Goal: Task Accomplishment & Management: Use online tool/utility

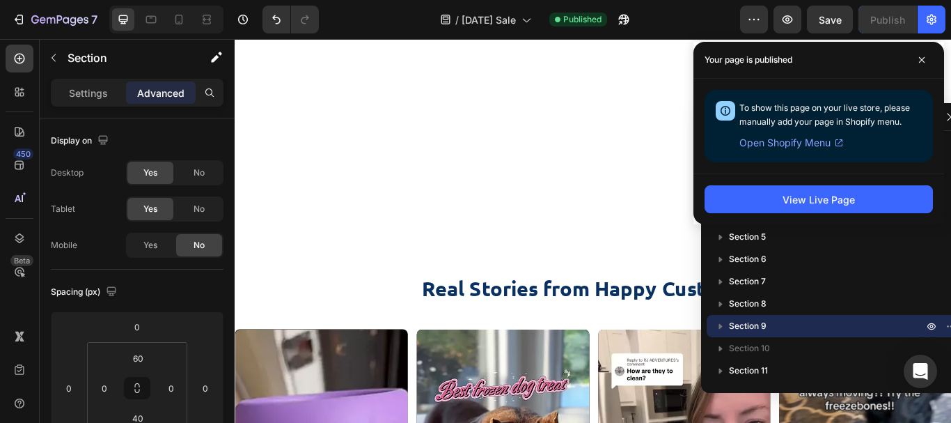
scroll to position [1950, 0]
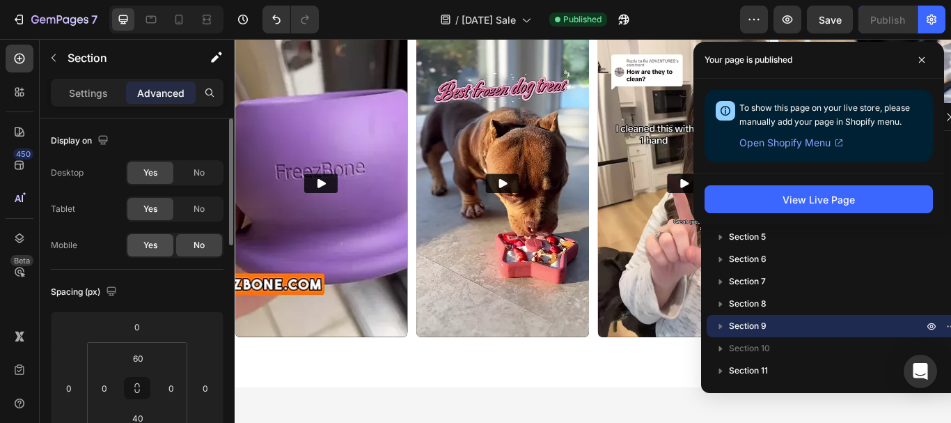
click at [152, 243] on span "Yes" at bounding box center [150, 245] width 14 height 13
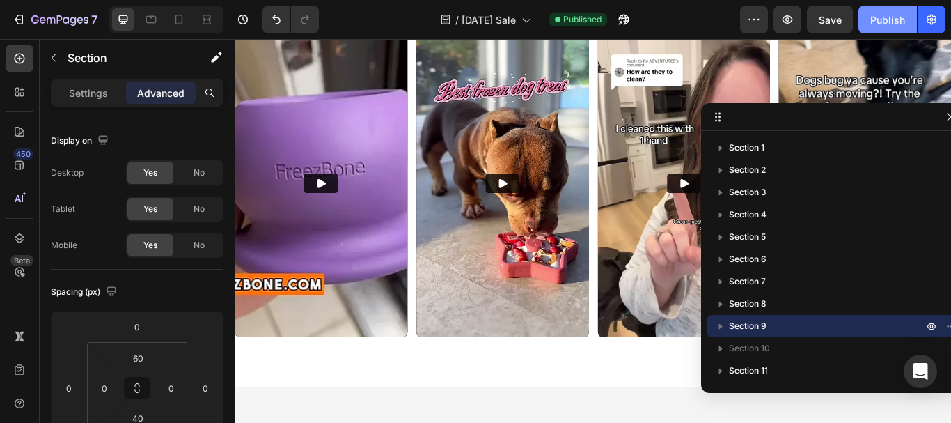
click at [901, 22] on div "Publish" at bounding box center [887, 20] width 35 height 15
drag, startPoint x: 180, startPoint y: 17, endPoint x: 84, endPoint y: 157, distance: 170.2
click at [180, 17] on icon at bounding box center [179, 20] width 14 height 14
type input "30"
type input "10"
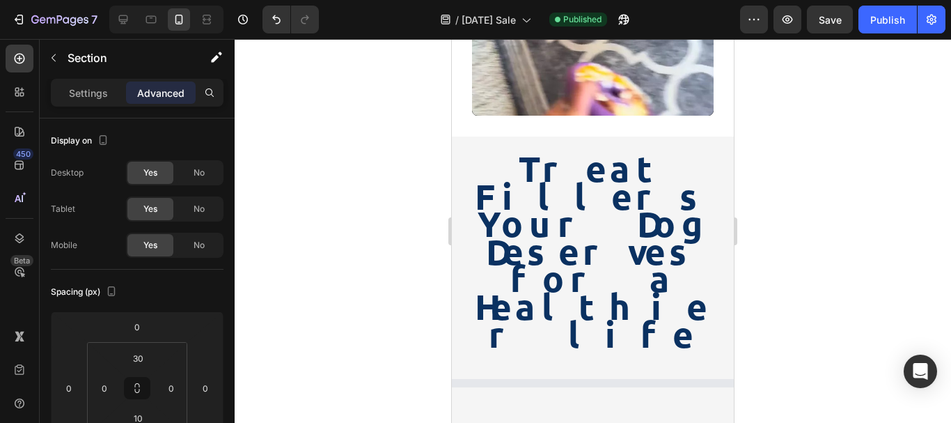
scroll to position [3156, 0]
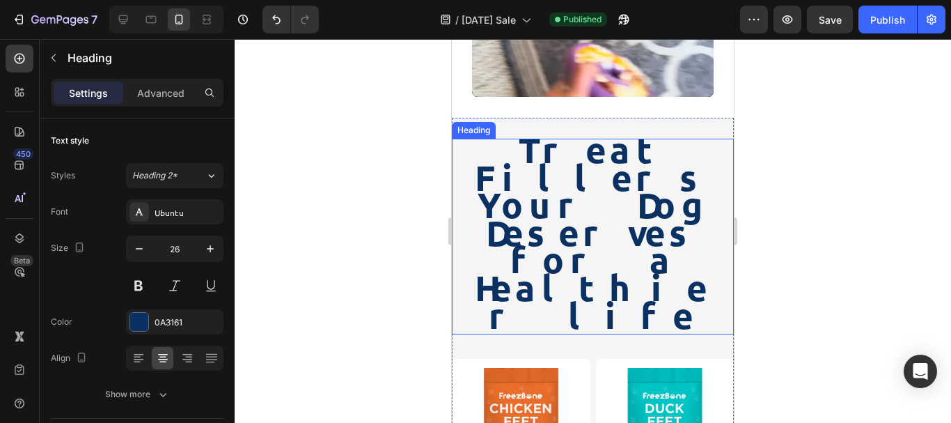
click at [613, 187] on strong "Treat Fillers Your Dog Deserves for a Healthier life" at bounding box center [593, 232] width 236 height 210
click at [603, 168] on strong "Treat Fillers Your Dog Deserves for a Healthier life" at bounding box center [593, 232] width 236 height 210
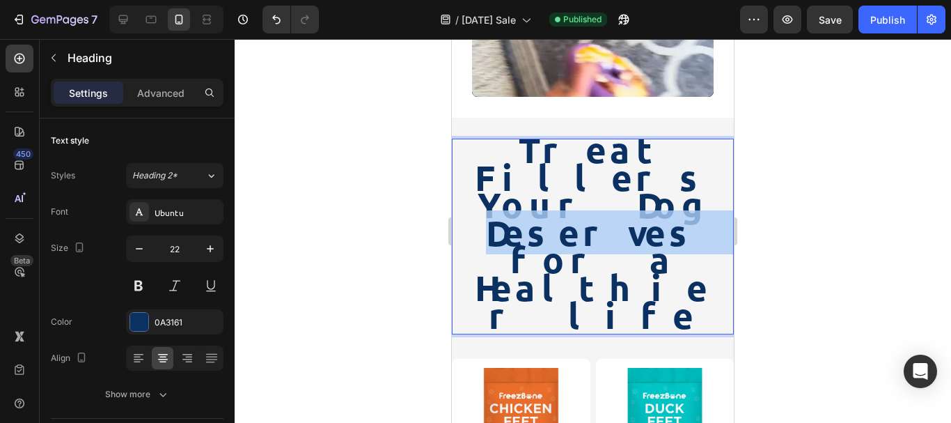
click at [603, 168] on strong "Treat Fillers Your Dog Deserves for a Healthier life" at bounding box center [593, 232] width 236 height 210
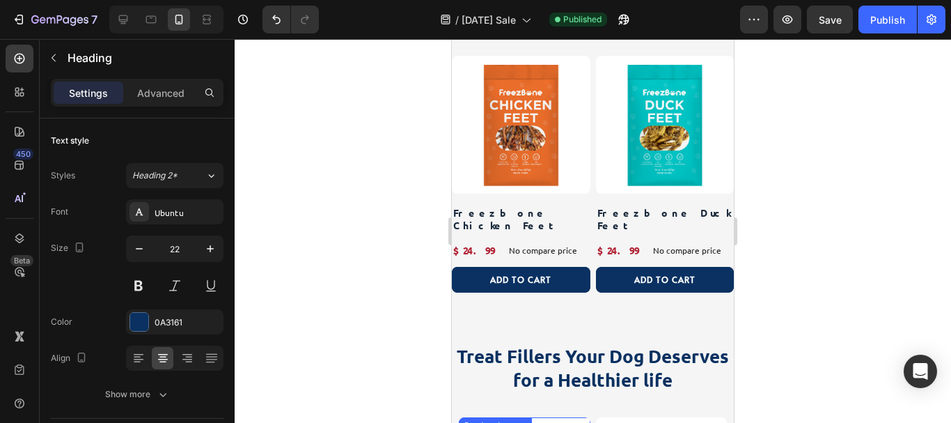
scroll to position [3435, 0]
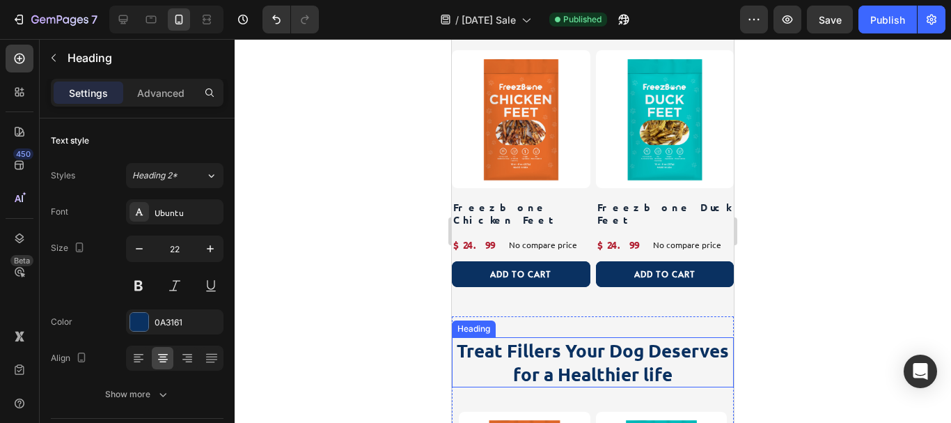
click at [574, 338] on strong "Treat Fillers Your Dog Deserves for a Healthier life" at bounding box center [593, 361] width 272 height 47
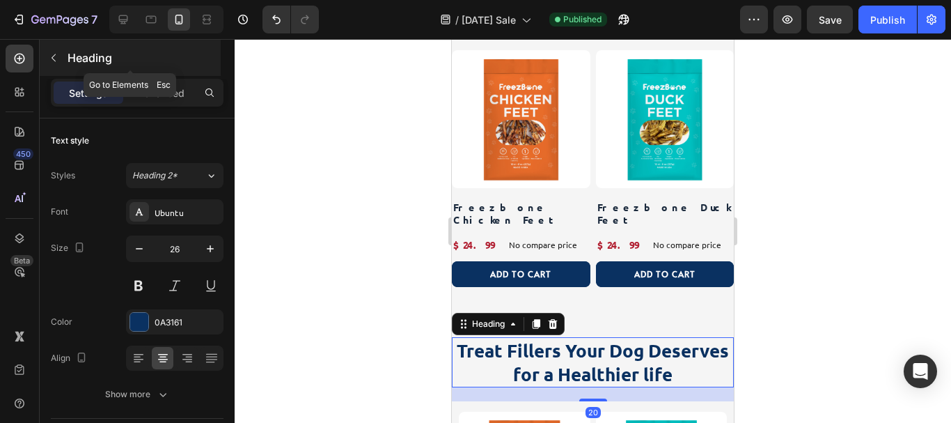
click at [56, 53] on icon "button" at bounding box center [53, 57] width 11 height 11
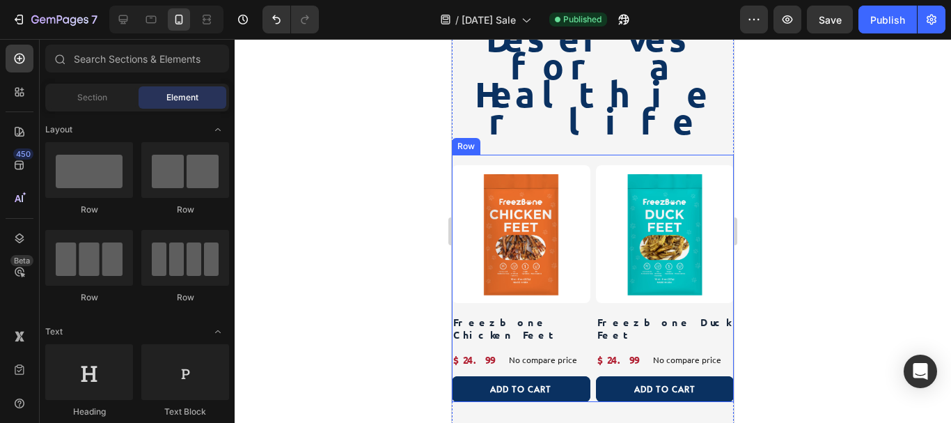
scroll to position [3156, 0]
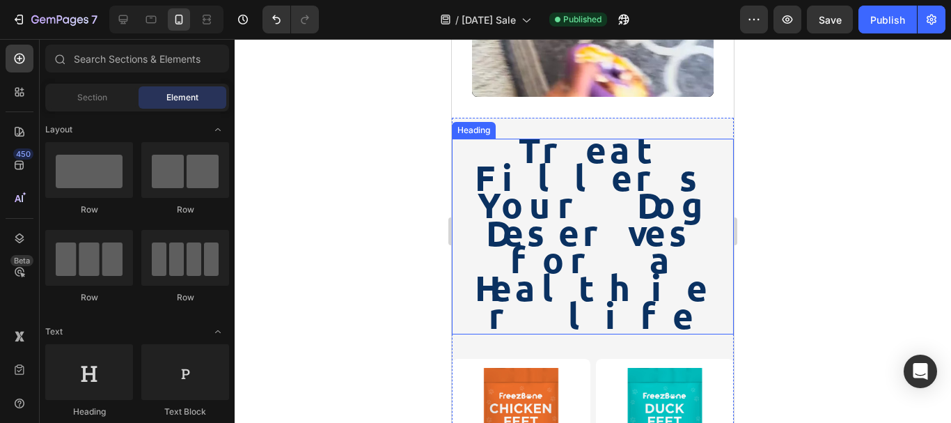
click at [580, 149] on strong "Treat Fillers Your Dog Deserves for a Healthier life" at bounding box center [593, 232] width 236 height 210
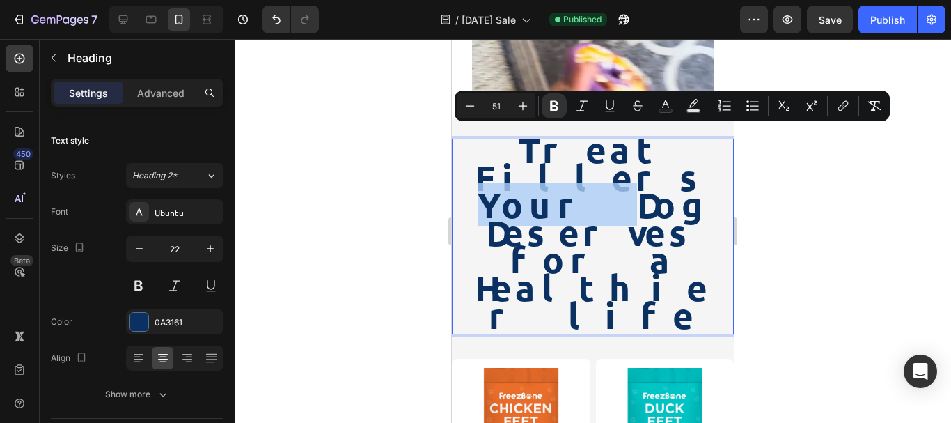
click at [554, 147] on strong "Treat Fillers Your Dog Deserves for a Healthier life" at bounding box center [593, 232] width 236 height 210
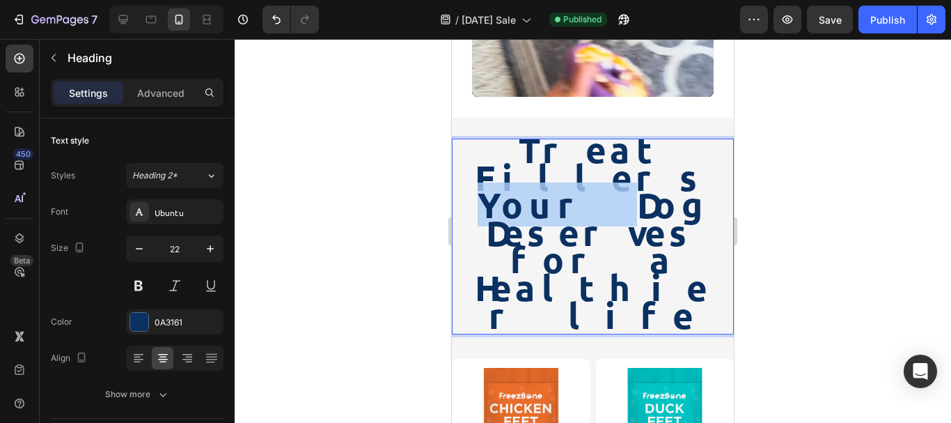
click at [554, 147] on strong "Treat Fillers Your Dog Deserves for a Healthier life" at bounding box center [593, 232] width 236 height 210
click at [555, 147] on strong "Treat Fillers Your Dog Deserves for a Healthier life" at bounding box center [593, 232] width 236 height 210
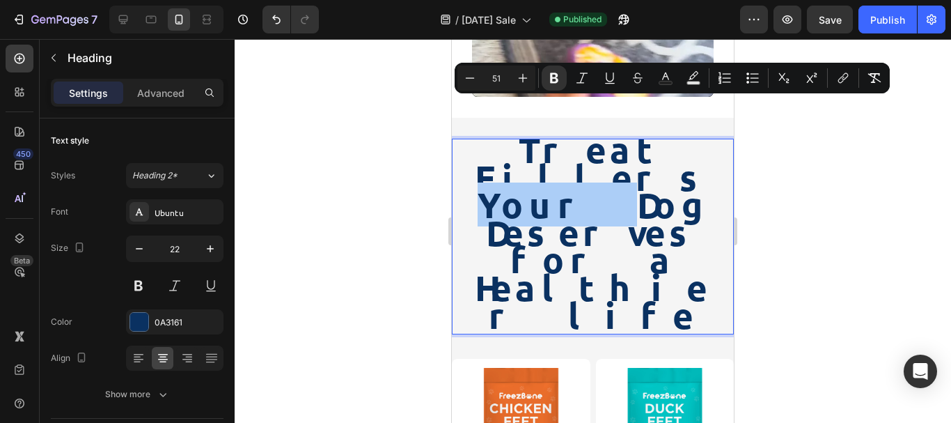
click at [505, 79] on input "51" at bounding box center [497, 78] width 28 height 17
drag, startPoint x: 505, startPoint y: 79, endPoint x: 92, endPoint y: 86, distance: 412.9
click at [505, 79] on input "51" at bounding box center [497, 78] width 28 height 17
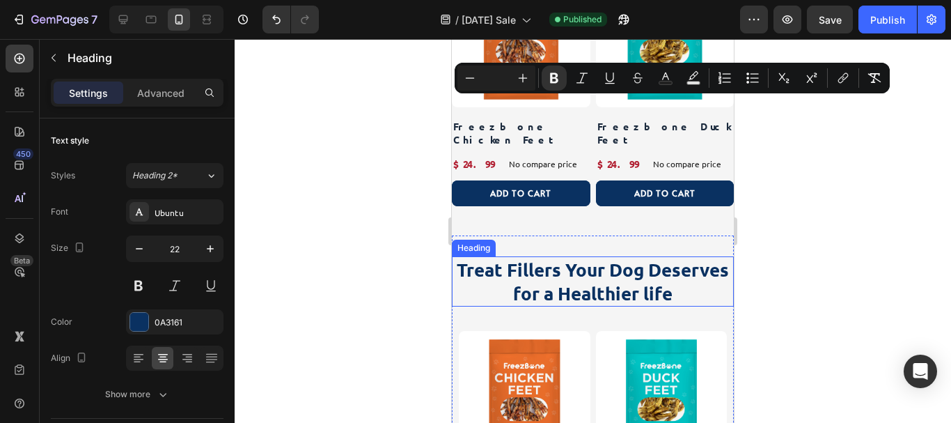
scroll to position [3365, 0]
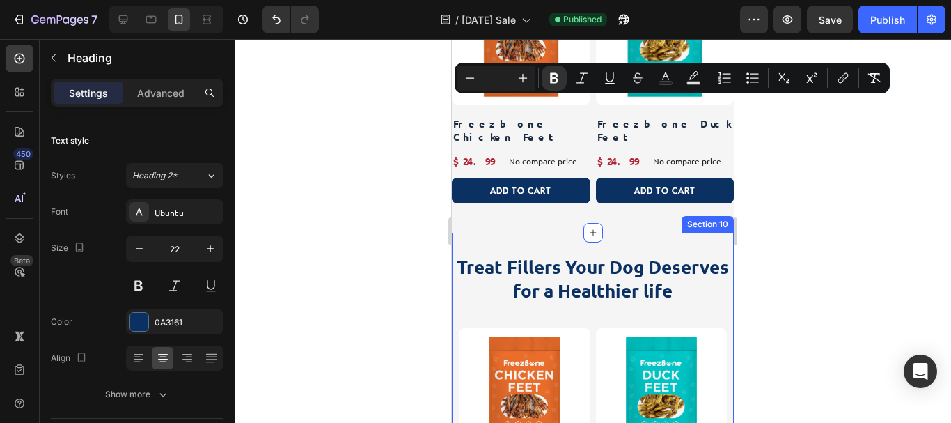
click at [703, 233] on div "Treat Fillers Your Dog Deserves for a Healthier life Heading Product Images Fre…" at bounding box center [593, 410] width 282 height 354
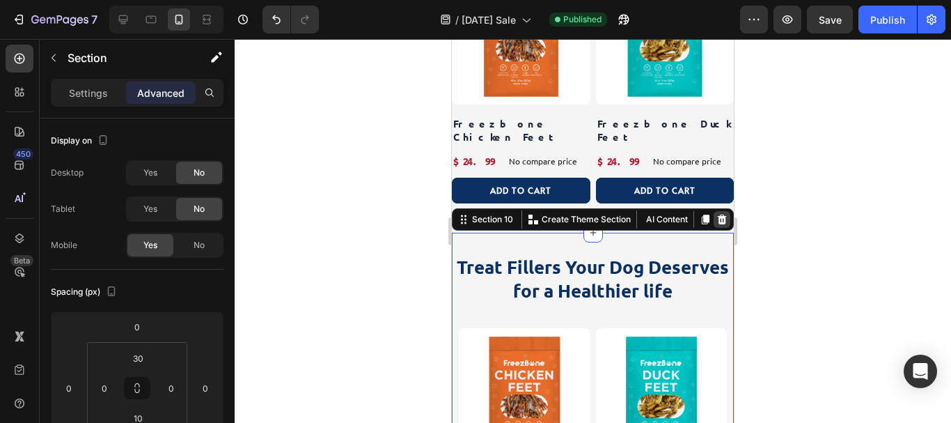
click at [716, 214] on icon at bounding box center [721, 219] width 11 height 11
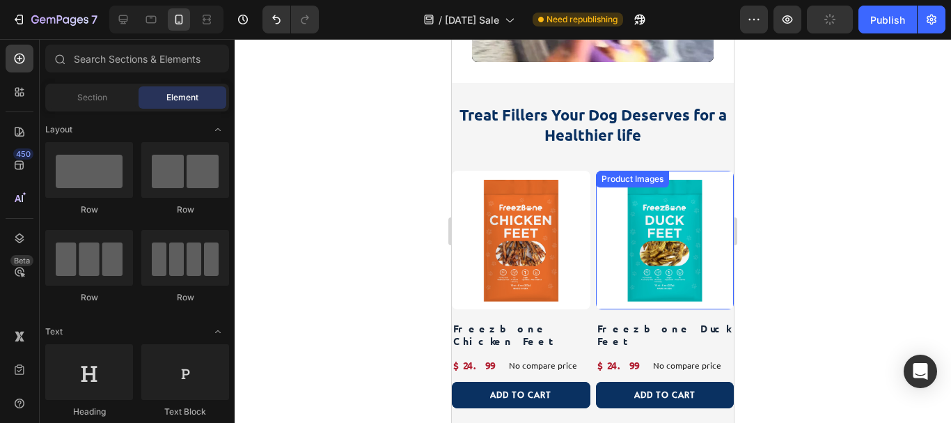
scroll to position [3156, 0]
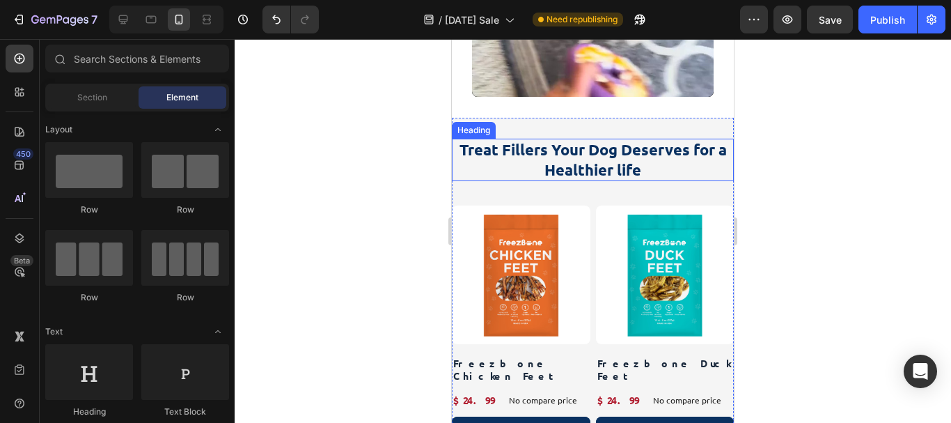
click at [703, 140] on p "⁠⁠⁠⁠⁠⁠⁠ Treat Fillers Your Dog Deserves for a Healthier life" at bounding box center [592, 160] width 279 height 40
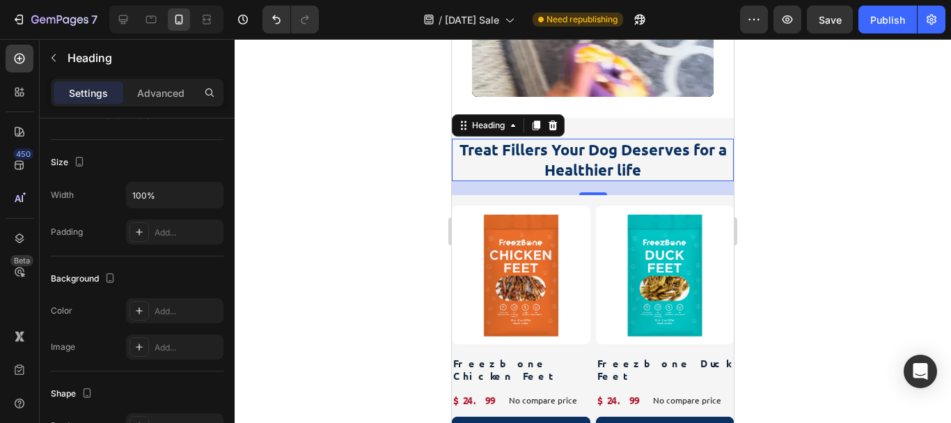
scroll to position [70, 0]
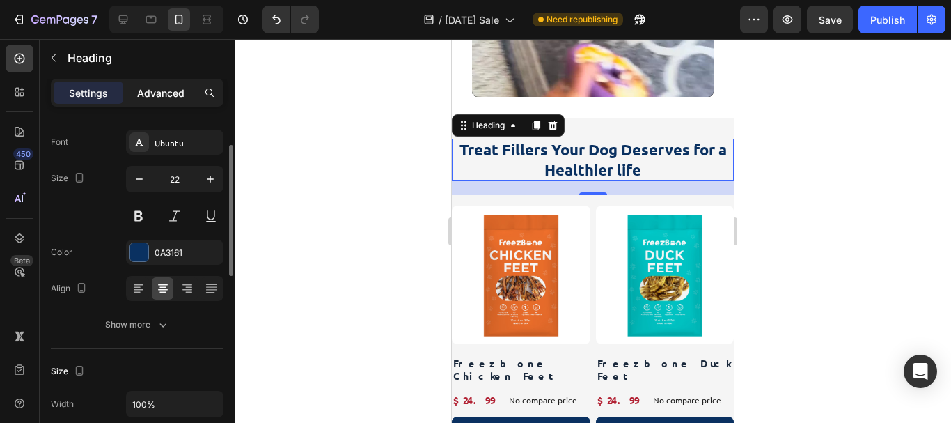
click at [160, 95] on p "Advanced" at bounding box center [160, 93] width 47 height 15
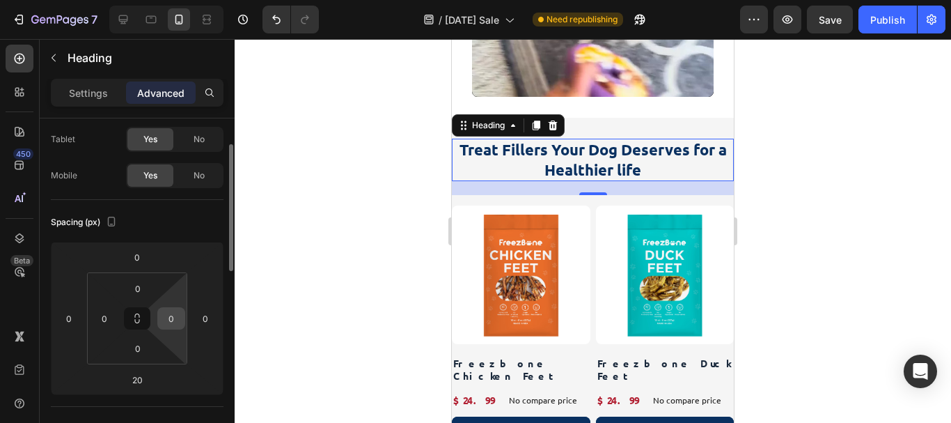
click at [169, 317] on input "0" at bounding box center [171, 318] width 21 height 21
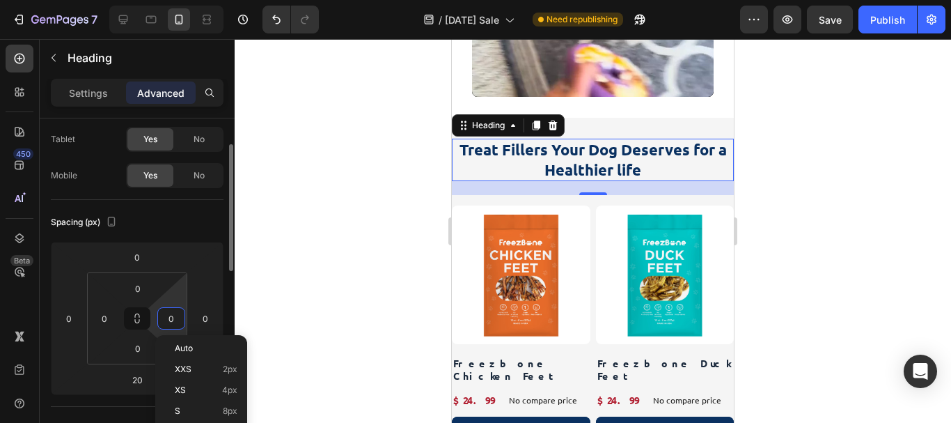
scroll to position [139, 0]
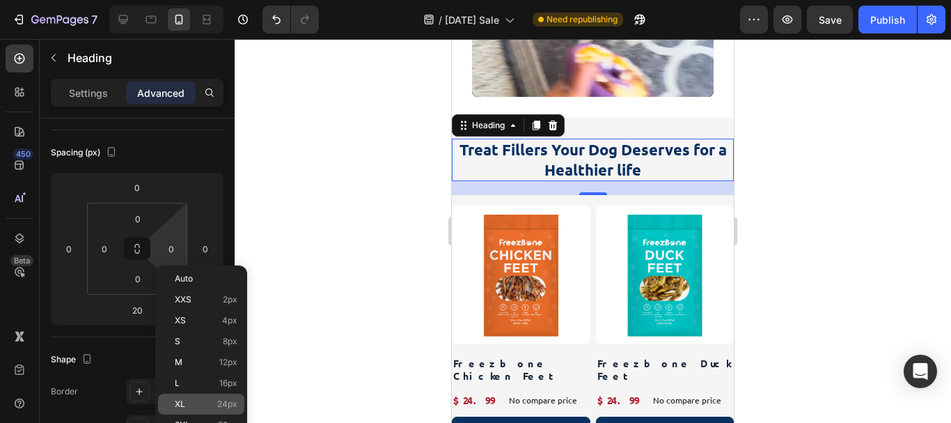
click at [212, 400] on p "XL 24px" at bounding box center [206, 404] width 63 height 10
type input "24"
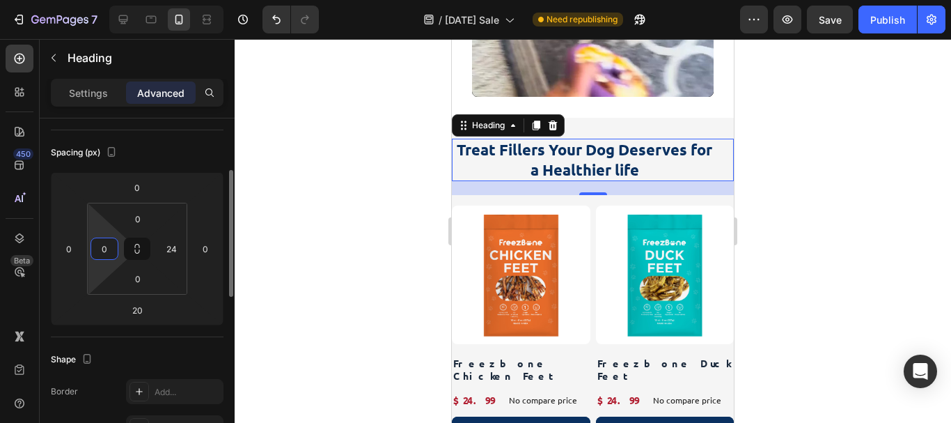
click at [111, 258] on input "0" at bounding box center [104, 248] width 21 height 21
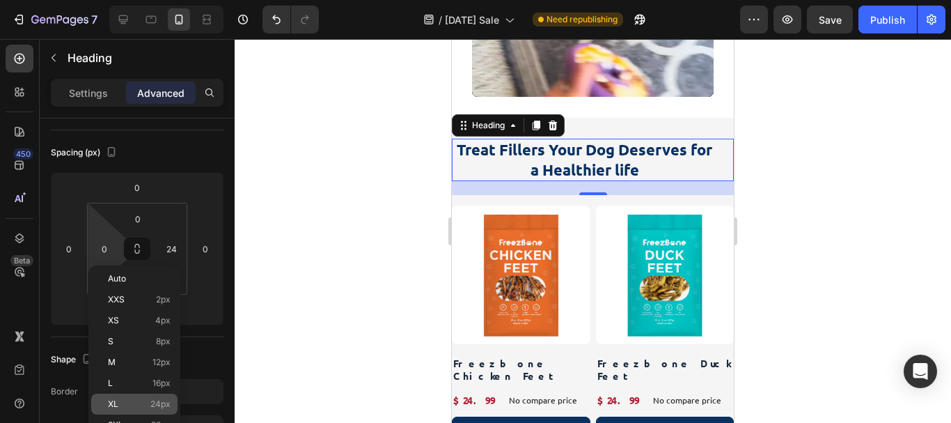
click at [147, 399] on p "XL 24px" at bounding box center [139, 404] width 63 height 10
type input "24"
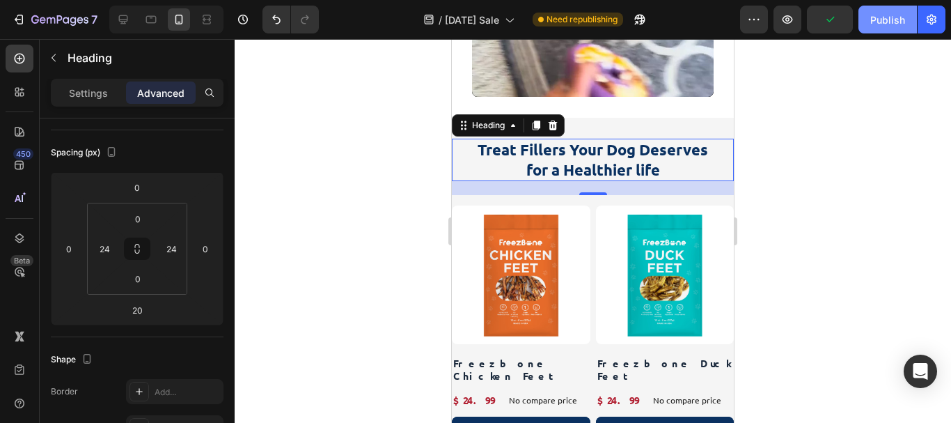
click at [879, 21] on div "Publish" at bounding box center [887, 20] width 35 height 15
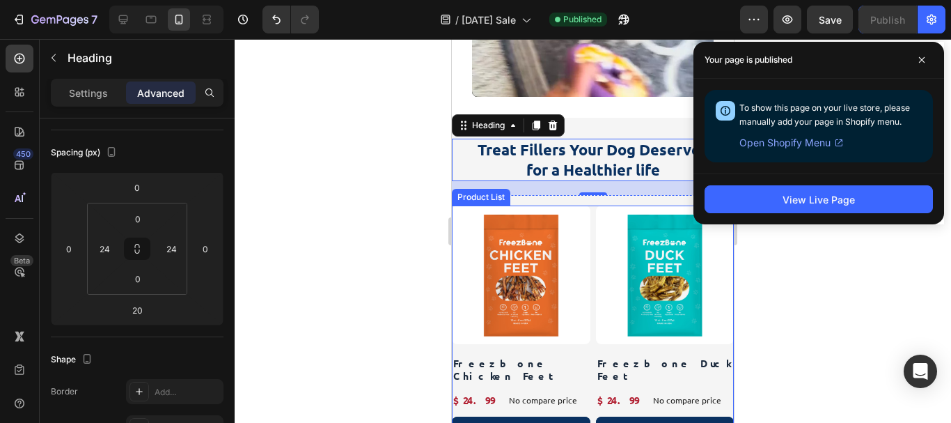
click at [586, 205] on div "Product Images Freezbone Chicken Feet Product Title $24.99 Product Price Produc…" at bounding box center [593, 323] width 282 height 237
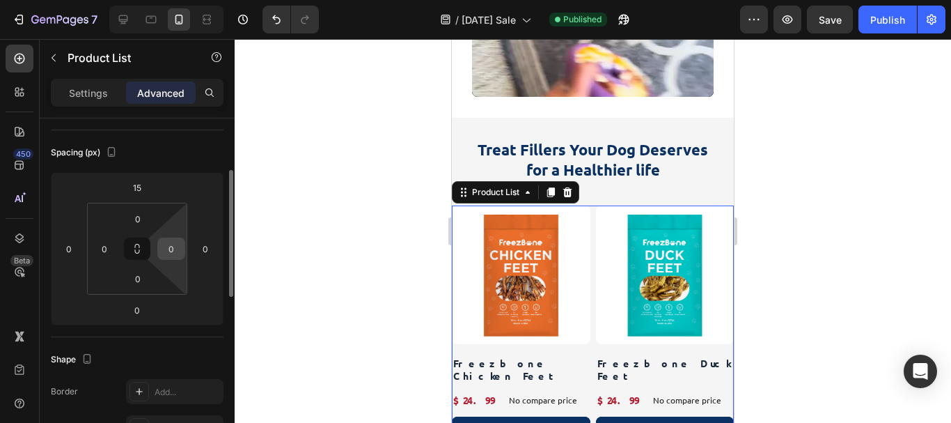
click at [178, 253] on input "0" at bounding box center [171, 248] width 21 height 21
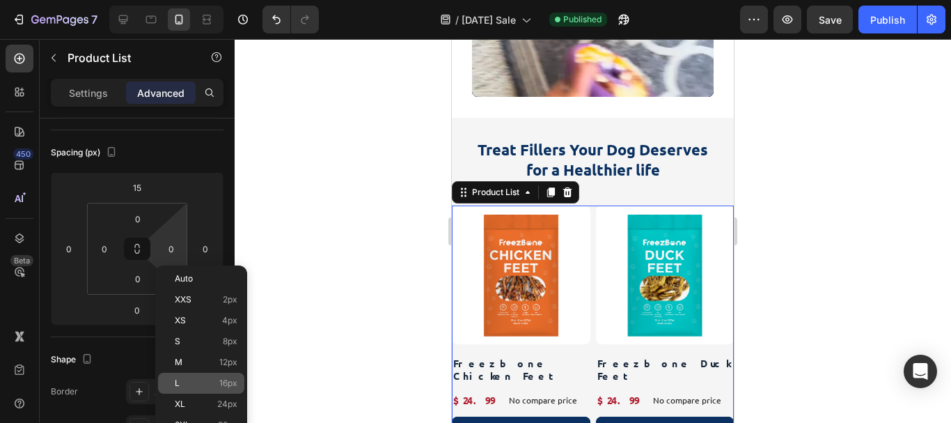
click at [213, 377] on div "L 16px" at bounding box center [201, 382] width 86 height 21
type input "16"
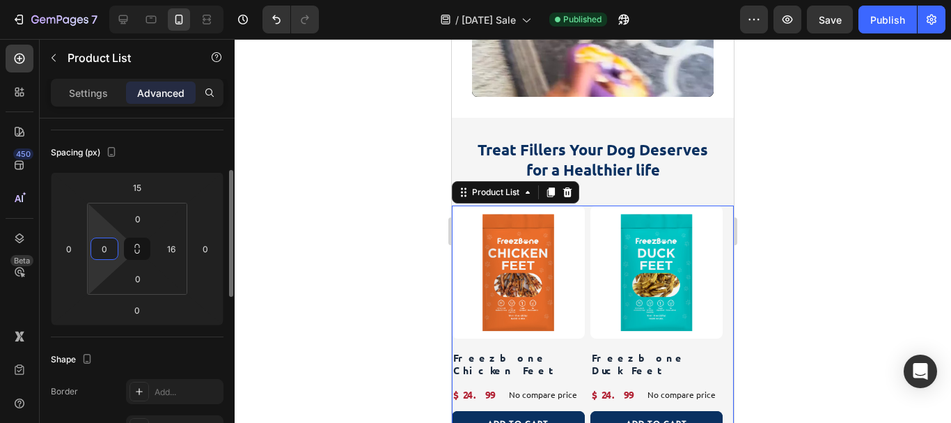
click at [114, 253] on input "0" at bounding box center [104, 248] width 21 height 21
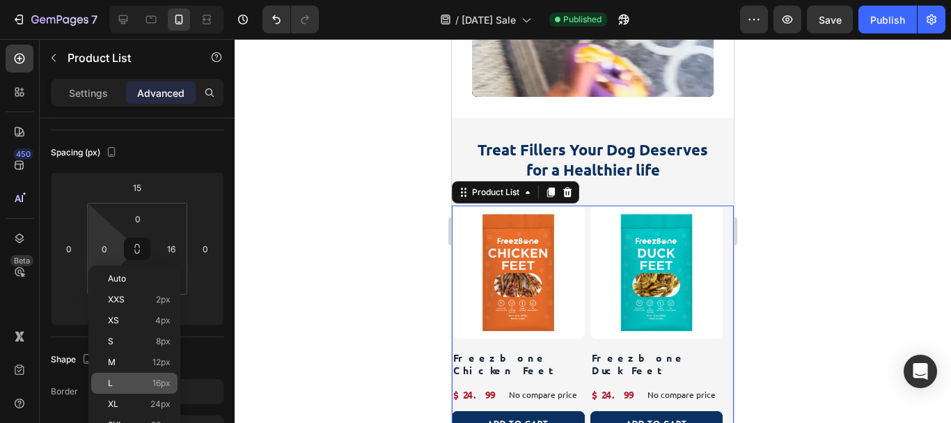
click at [118, 385] on p "L 16px" at bounding box center [139, 383] width 63 height 10
type input "16"
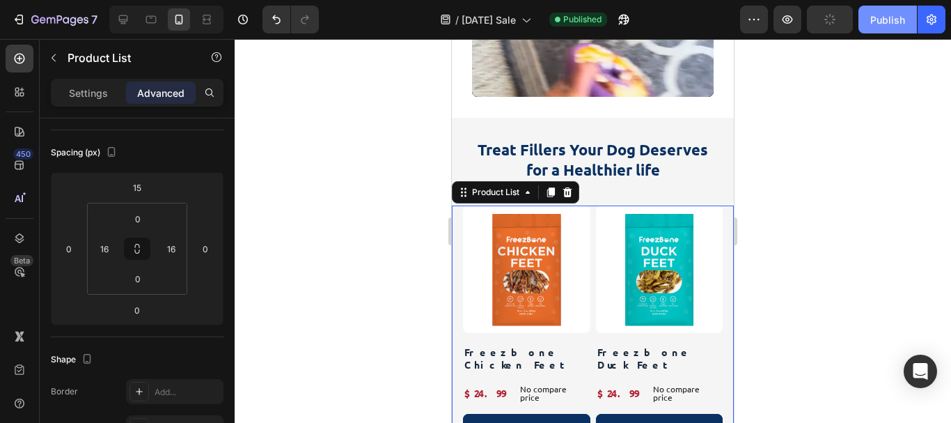
click at [886, 22] on div "Publish" at bounding box center [887, 20] width 35 height 15
